Goal: Transaction & Acquisition: Book appointment/travel/reservation

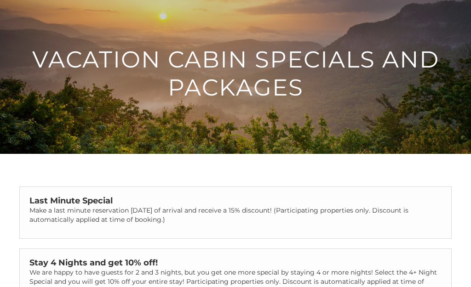
scroll to position [33, 0]
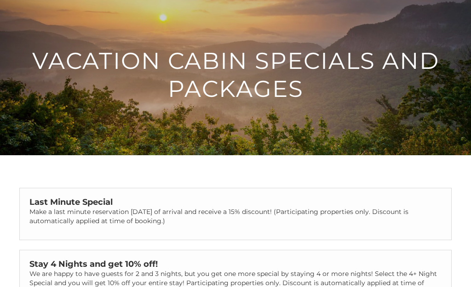
click at [96, 202] on strong "Last Minute Special" at bounding box center [70, 203] width 83 height 10
click at [259, 67] on h1 "Vacation Cabin Specials and Packages" at bounding box center [235, 75] width 471 height 56
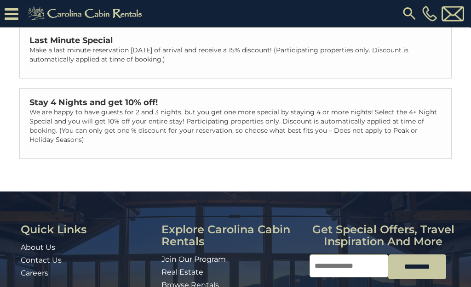
scroll to position [271, 0]
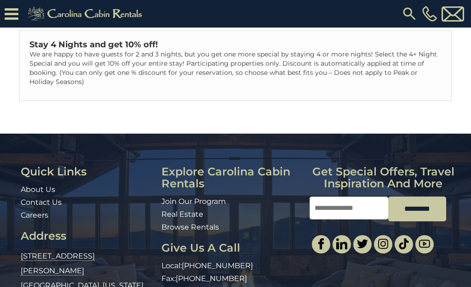
click at [201, 174] on h3 "Explore Carolina Cabin Rentals" at bounding box center [231, 178] width 141 height 24
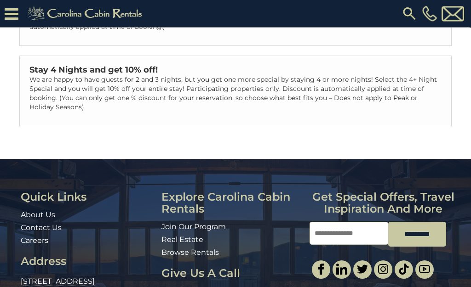
scroll to position [247, 0]
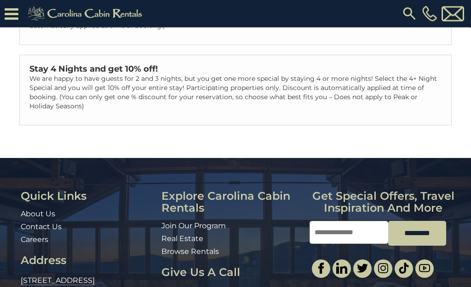
click at [90, 69] on strong "Stay 4 Nights and get 10% off!" at bounding box center [93, 69] width 128 height 10
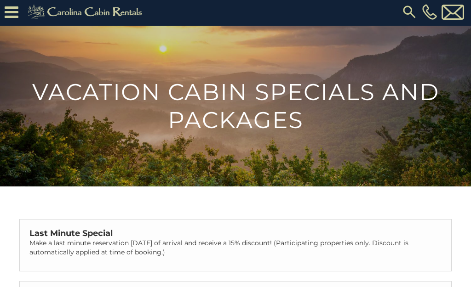
scroll to position [0, 0]
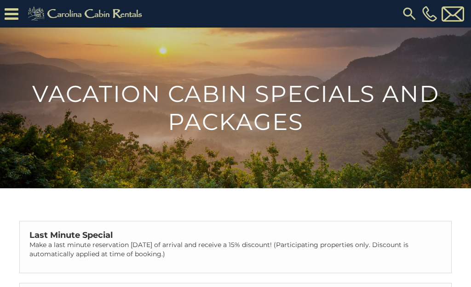
click at [109, 9] on img at bounding box center [86, 14] width 127 height 18
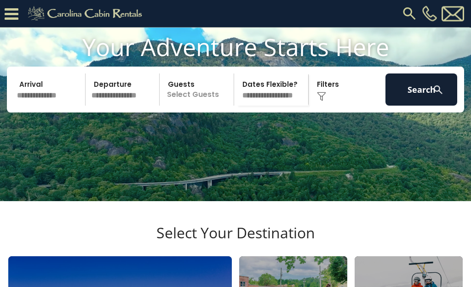
scroll to position [80, 0]
click at [32, 106] on input "text" at bounding box center [50, 90] width 72 height 32
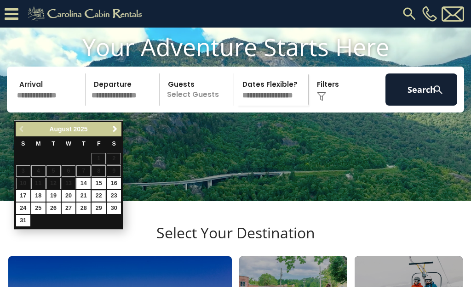
click at [100, 195] on link "22" at bounding box center [99, 195] width 14 height 11
type input "*******"
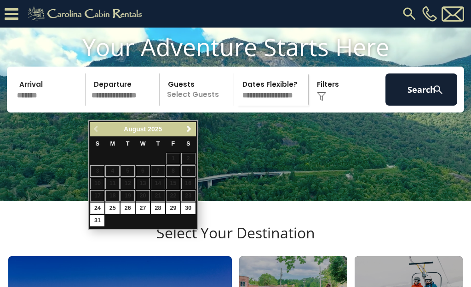
click at [133, 106] on input "text" at bounding box center [124, 90] width 72 height 32
click at [112, 213] on link "25" at bounding box center [112, 208] width 14 height 11
type input "*******"
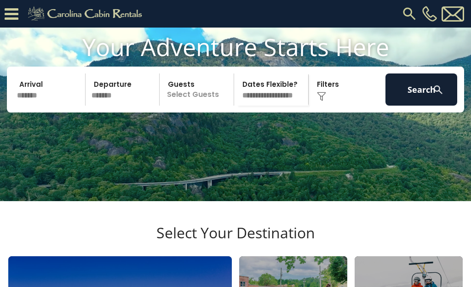
click at [199, 105] on p "Select Guests" at bounding box center [197, 90] width 71 height 32
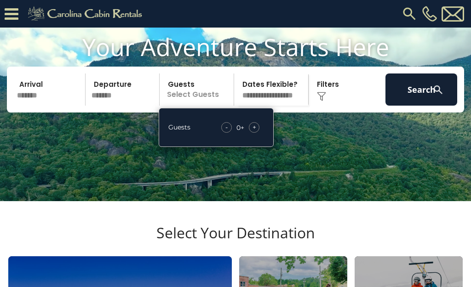
click at [254, 132] on span "+" at bounding box center [255, 127] width 4 height 9
click at [256, 132] on span "+" at bounding box center [255, 127] width 4 height 9
click at [279, 106] on select "**********" at bounding box center [272, 90] width 71 height 32
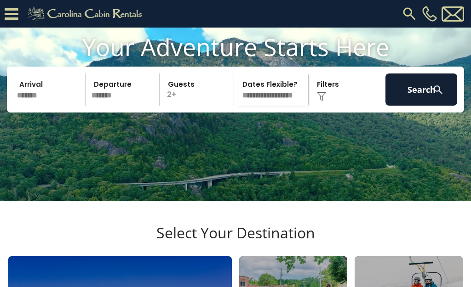
select select "*"
click at [325, 101] on img at bounding box center [321, 96] width 9 height 9
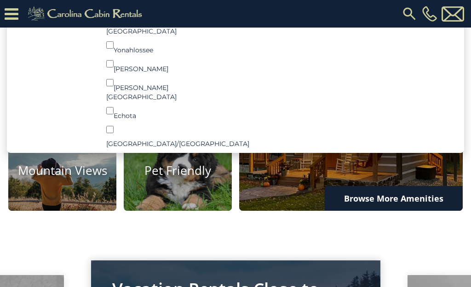
scroll to position [543, 0]
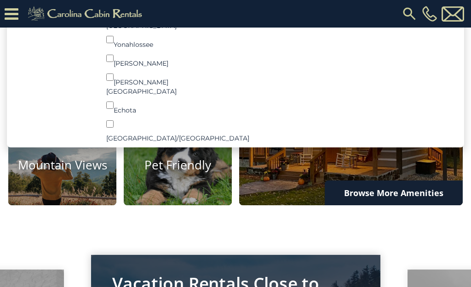
click at [362, 206] on link "Browse More Amenities" at bounding box center [394, 193] width 138 height 25
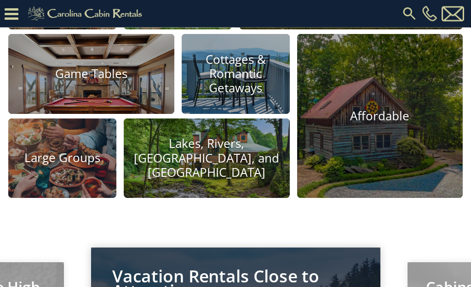
scroll to position [719, 0]
click at [238, 180] on h4 "Lakes, Rivers, Creeks, and Ponds" at bounding box center [207, 158] width 166 height 43
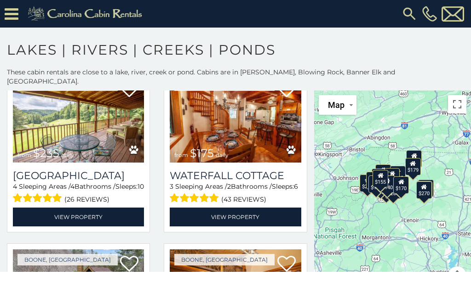
scroll to position [762, 0]
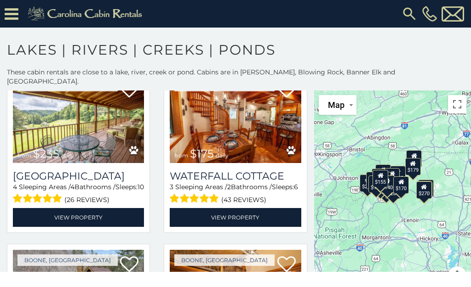
click at [240, 142] on img at bounding box center [235, 119] width 131 height 88
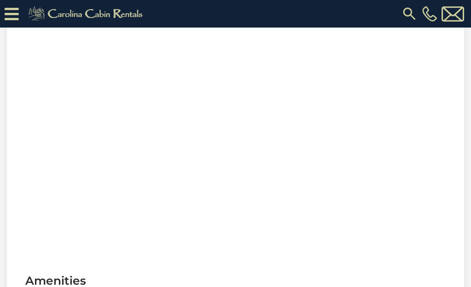
scroll to position [448, 0]
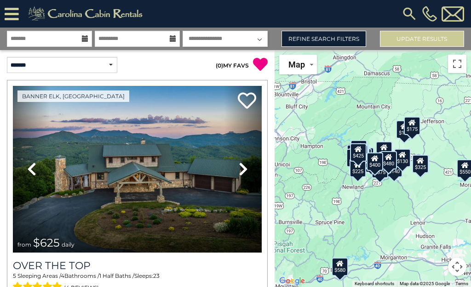
click at [400, 158] on icon at bounding box center [402, 155] width 7 height 6
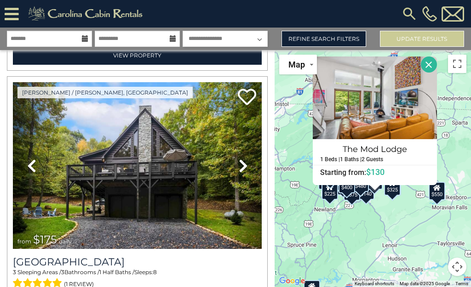
scroll to position [4944, 0]
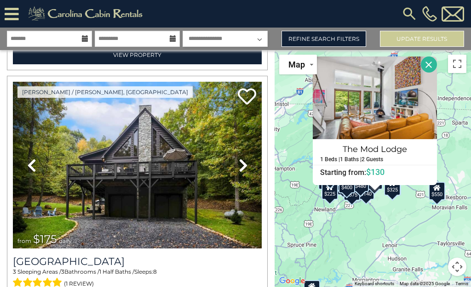
click at [171, 150] on img at bounding box center [137, 165] width 249 height 167
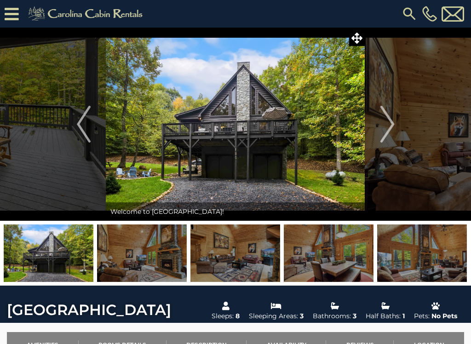
click at [386, 127] on img "Next" at bounding box center [387, 124] width 14 height 37
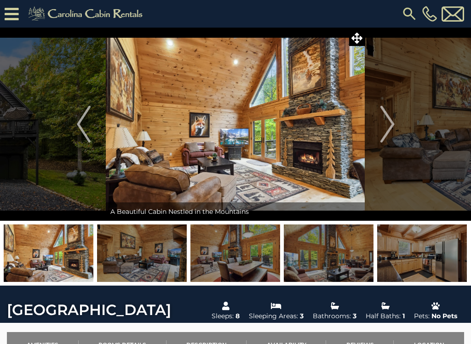
click at [393, 123] on img "Next" at bounding box center [387, 124] width 14 height 37
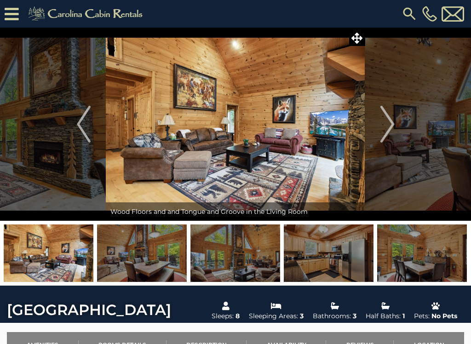
click at [393, 127] on img "Next" at bounding box center [387, 124] width 14 height 37
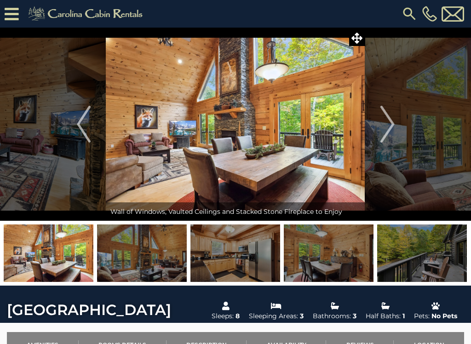
click at [398, 121] on button "Next" at bounding box center [387, 124] width 45 height 193
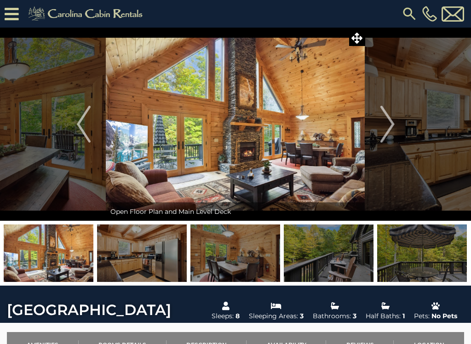
click at [387, 133] on img "Next" at bounding box center [387, 124] width 14 height 37
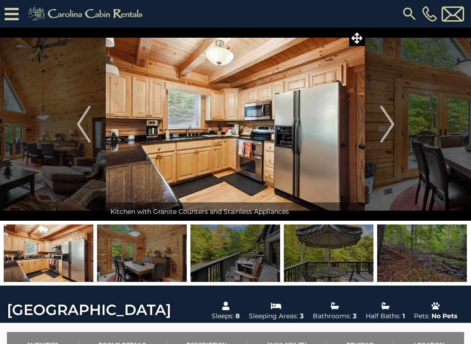
click at [395, 130] on button "Next" at bounding box center [387, 124] width 45 height 193
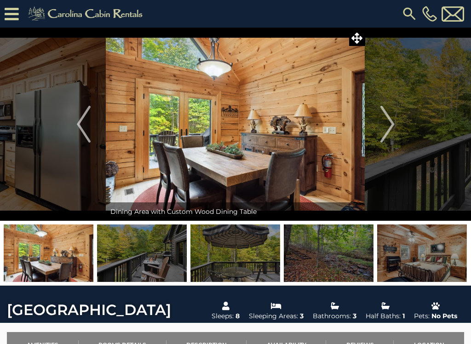
click at [391, 130] on img "Next" at bounding box center [387, 124] width 14 height 37
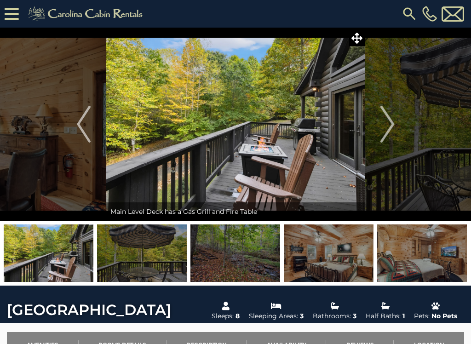
click at [396, 121] on button "Next" at bounding box center [387, 124] width 45 height 193
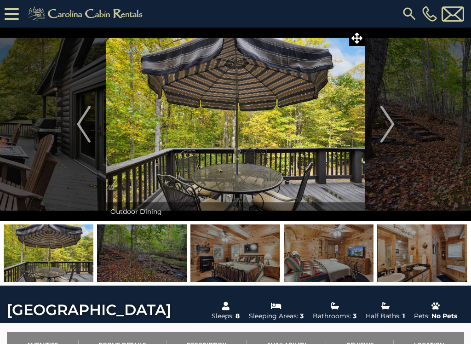
click at [393, 131] on img "Next" at bounding box center [387, 124] width 14 height 37
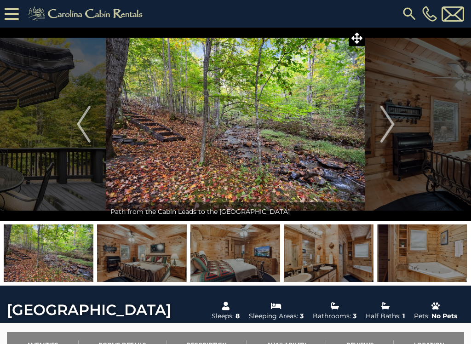
click at [395, 126] on button "Next" at bounding box center [387, 124] width 45 height 193
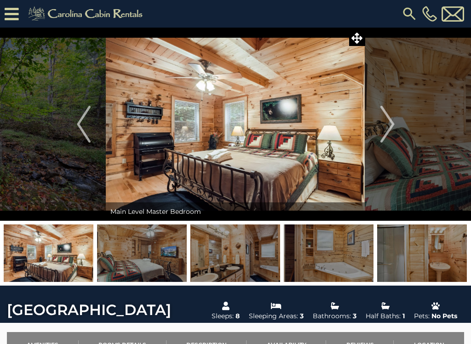
click at [393, 125] on img "Next" at bounding box center [387, 124] width 14 height 37
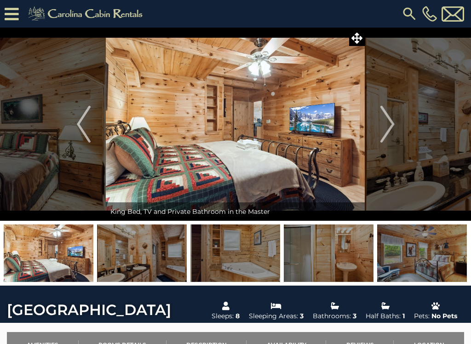
click at [397, 121] on button "Next" at bounding box center [387, 124] width 45 height 193
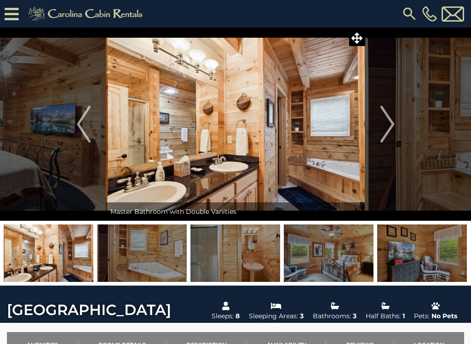
click at [390, 121] on img "Next" at bounding box center [387, 124] width 14 height 37
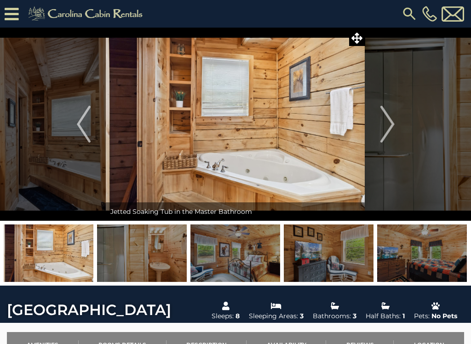
click at [393, 123] on img "Next" at bounding box center [387, 124] width 14 height 37
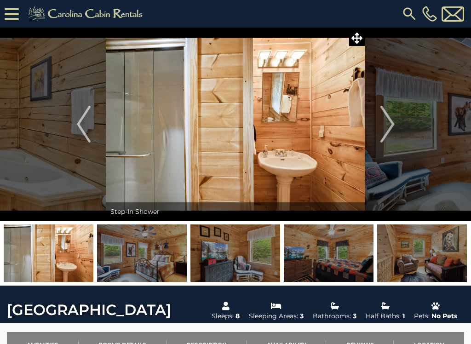
click at [398, 124] on button "Next" at bounding box center [387, 124] width 45 height 193
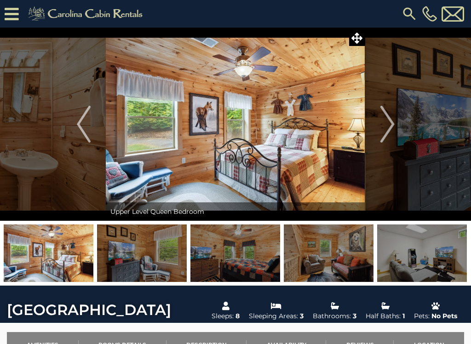
click at [394, 128] on img "Next" at bounding box center [387, 124] width 14 height 37
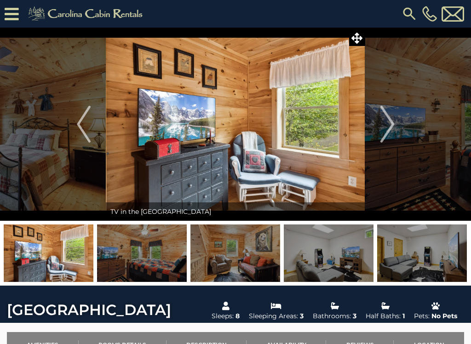
click at [396, 125] on button "Next" at bounding box center [387, 124] width 45 height 193
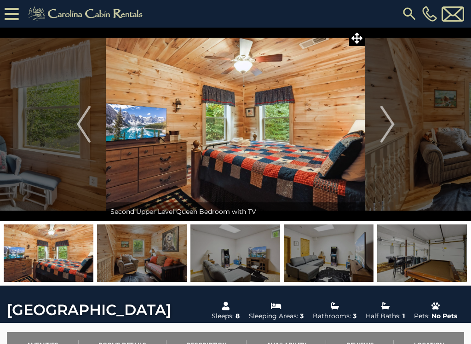
click at [392, 120] on img "Next" at bounding box center [387, 124] width 14 height 37
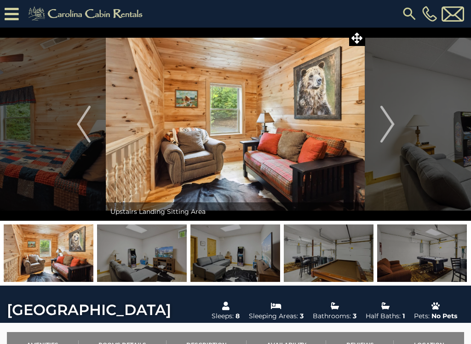
click at [394, 124] on img "Next" at bounding box center [387, 124] width 14 height 37
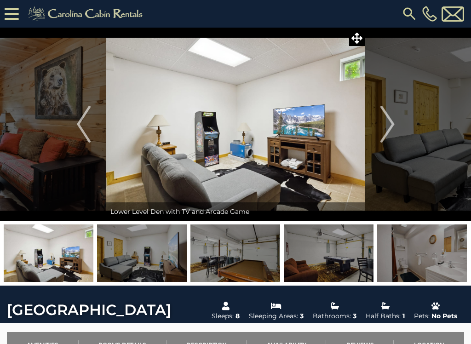
click at [410, 13] on img at bounding box center [409, 14] width 17 height 17
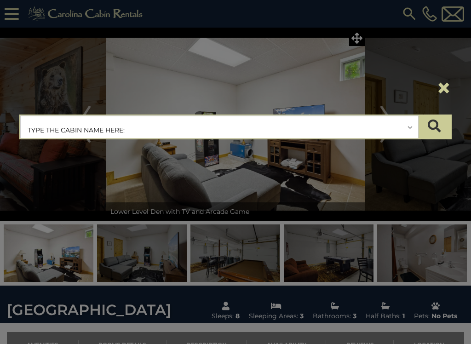
click at [434, 126] on icon "submit" at bounding box center [434, 126] width 13 height 13
click at [446, 84] on button "×" at bounding box center [444, 88] width 16 height 26
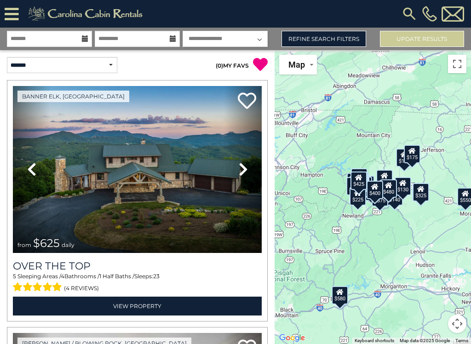
click at [428, 37] on button "Update Results" at bounding box center [422, 39] width 84 height 16
click at [417, 159] on div "$175" at bounding box center [412, 153] width 17 height 18
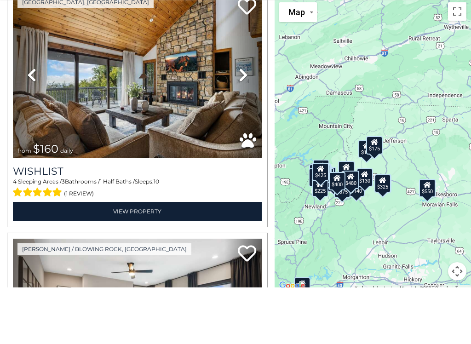
scroll to position [3495, 0]
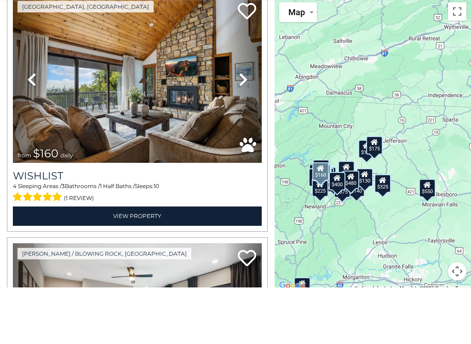
click at [150, 80] on img at bounding box center [137, 136] width 249 height 167
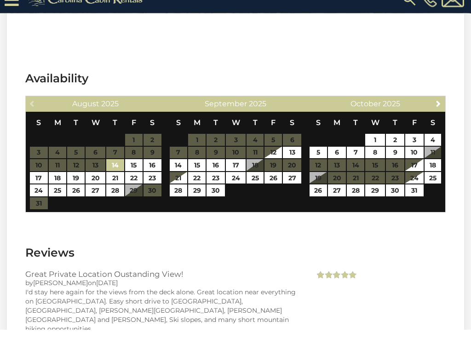
scroll to position [1894, 0]
click at [81, 220] on section "Availability Previous [DATE] S M T W T F S 1 2 3 4 5 6 7 8 9 10 11 12 13 14 15 …" at bounding box center [235, 158] width 457 height 174
click at [54, 199] on link "25" at bounding box center [57, 205] width 17 height 12
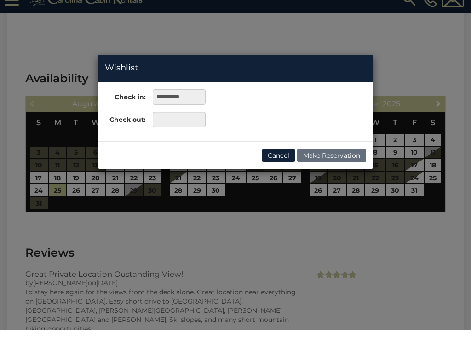
click at [310, 28] on div "**********" at bounding box center [235, 172] width 471 height 344
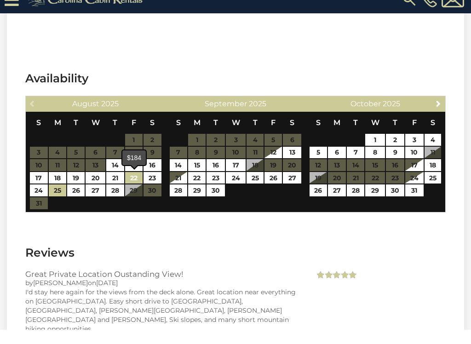
click at [136, 186] on link "22" at bounding box center [133, 192] width 17 height 12
type input "**********"
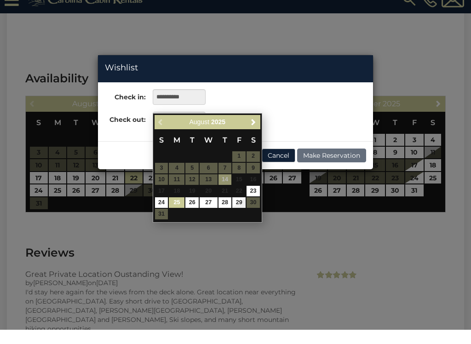
click at [175, 212] on link "25" at bounding box center [177, 217] width 16 height 11
type input "**********"
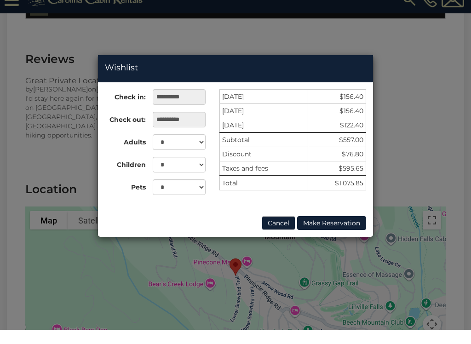
scroll to position [2090, 0]
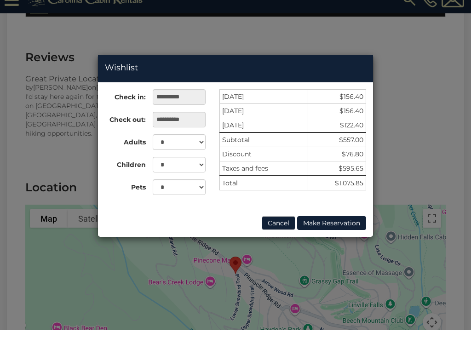
click at [276, 230] on button "Cancel" at bounding box center [279, 237] width 34 height 14
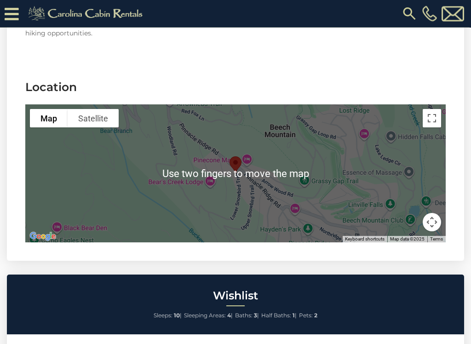
scroll to position [2203, 0]
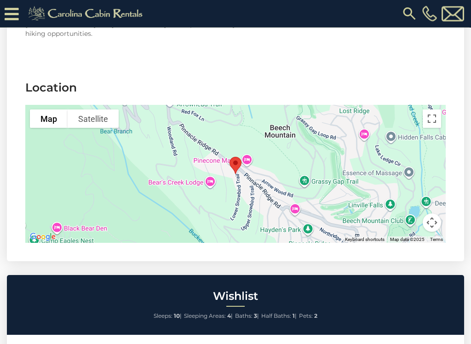
click at [208, 162] on div at bounding box center [235, 174] width 420 height 138
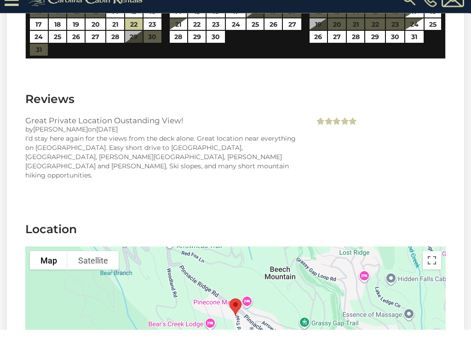
scroll to position [2049, 0]
